Goal: Browse casually

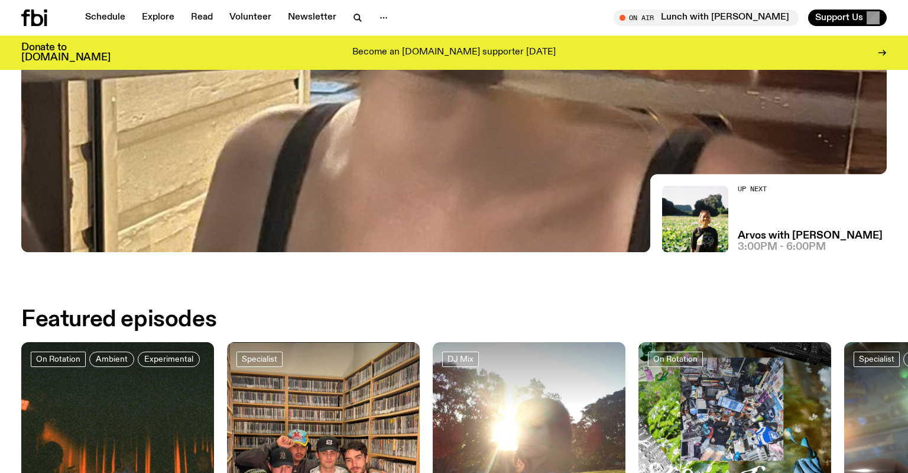
scroll to position [348, 0]
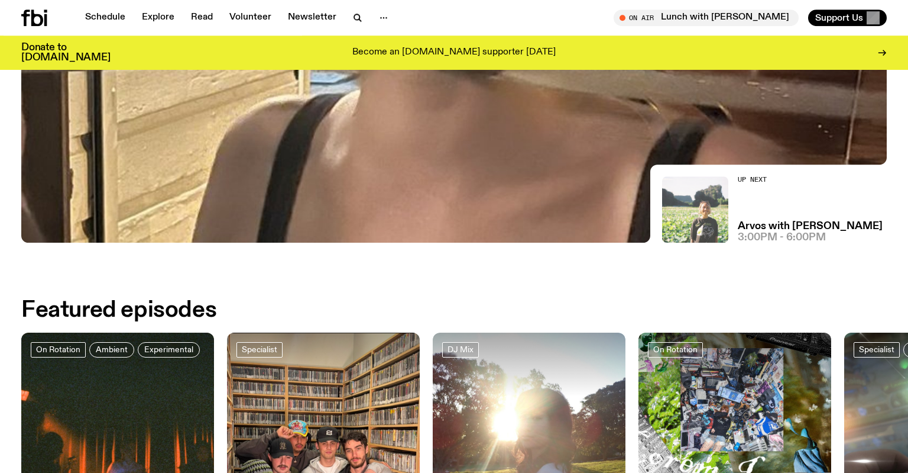
click at [697, 216] on img at bounding box center [695, 209] width 66 height 66
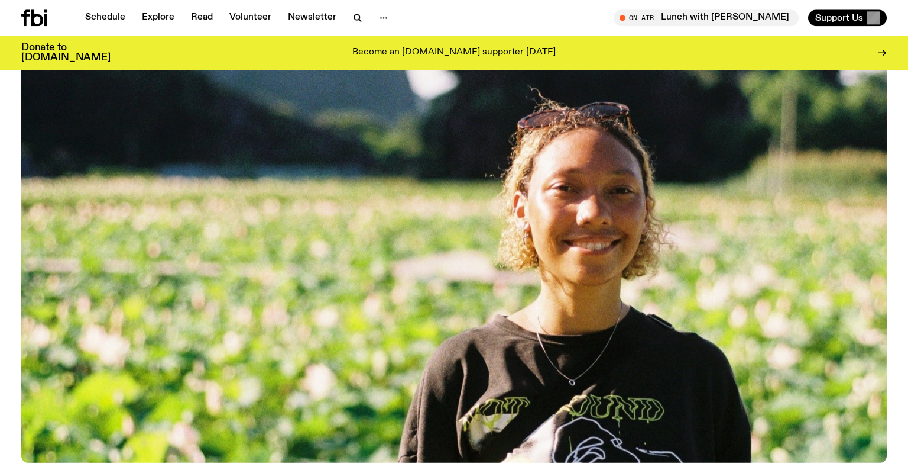
scroll to position [187, 0]
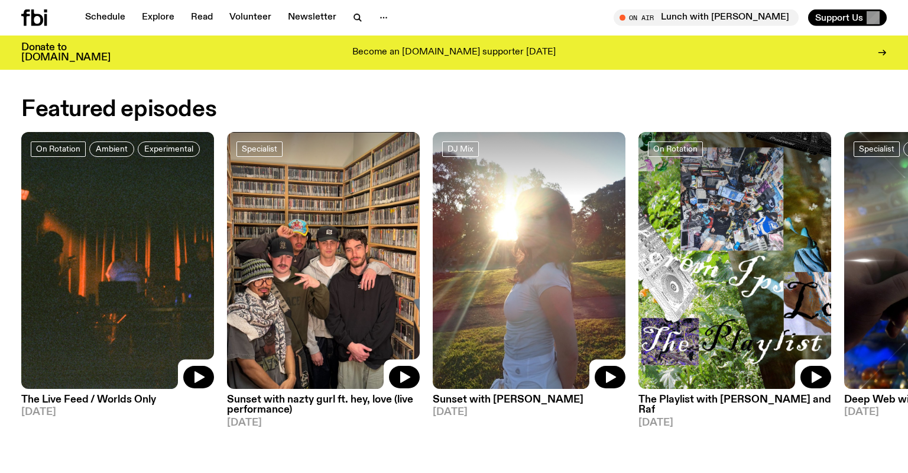
scroll to position [554, 0]
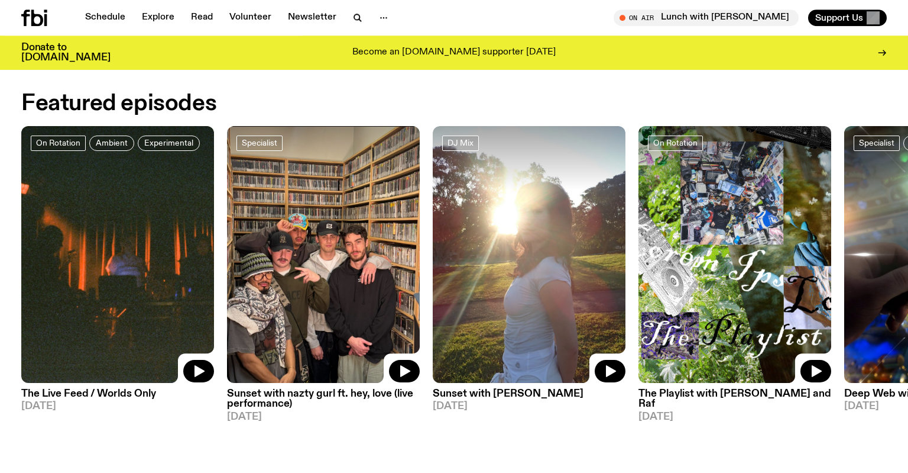
click at [510, 300] on img at bounding box center [529, 254] width 193 height 257
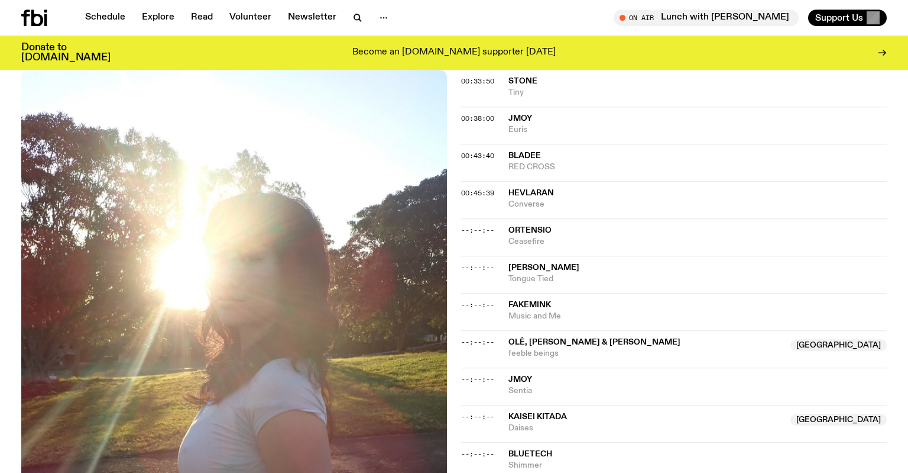
scroll to position [649, 0]
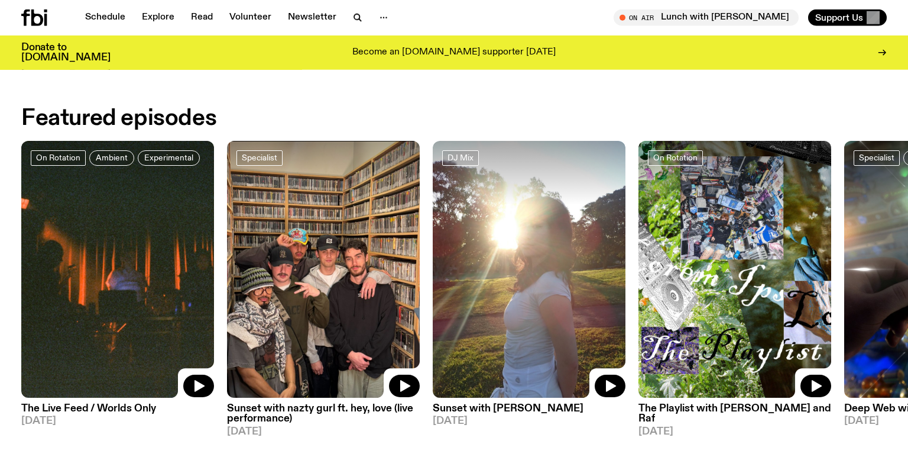
scroll to position [547, 0]
